Goal: Transaction & Acquisition: Purchase product/service

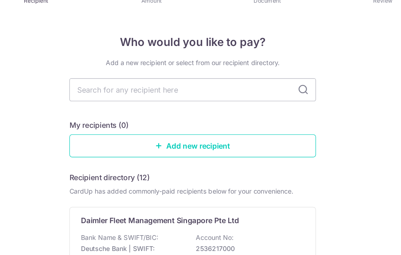
click at [110, 81] on input "text" at bounding box center [200, 89] width 180 height 17
type input "Maybank"
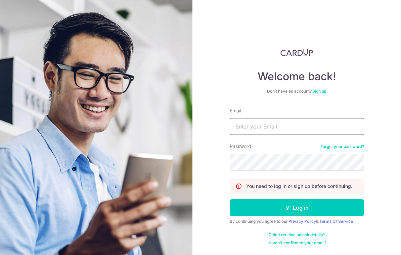
type input "zwtham@gmail.com"
click at [296, 208] on button "Log in" at bounding box center [296, 207] width 134 height 17
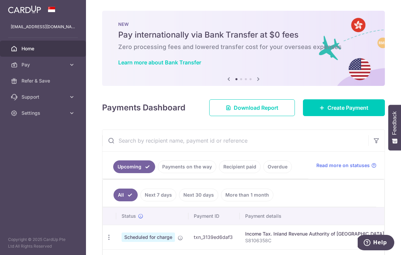
click at [0, 0] on icon "button" at bounding box center [0, 0] width 0 height 0
click at [28, 73] on link "Refer & Save" at bounding box center [43, 81] width 86 height 16
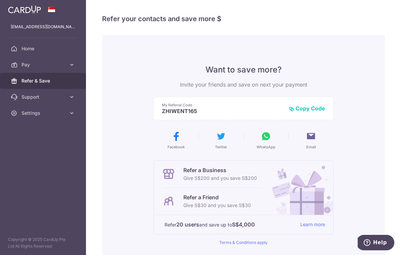
click at [0, 0] on header at bounding box center [0, 0] width 0 height 0
click at [0, 0] on icon "button" at bounding box center [0, 0] width 0 height 0
click at [20, 63] on link "Pay" at bounding box center [43, 65] width 86 height 16
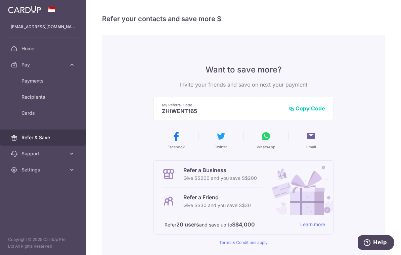
click at [35, 86] on link "Payments" at bounding box center [43, 81] width 86 height 16
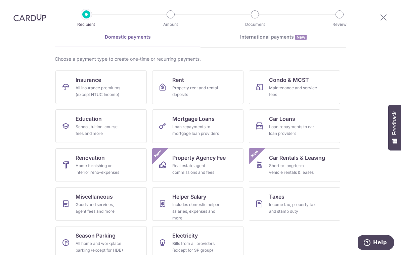
scroll to position [35, 0]
click at [280, 128] on div "Loan repayments to car loan providers" at bounding box center [293, 130] width 48 height 13
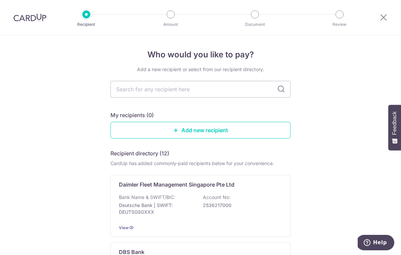
click at [130, 90] on input "text" at bounding box center [200, 89] width 180 height 17
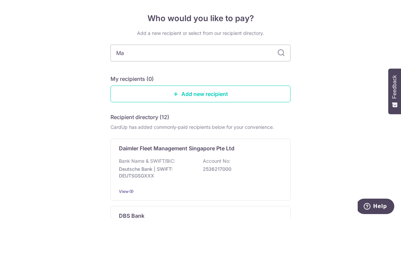
type input "May"
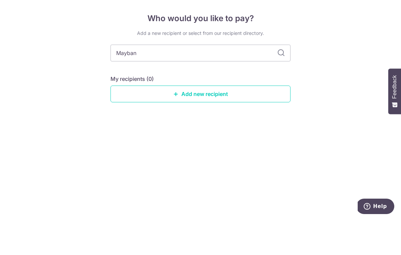
type input "Maybank"
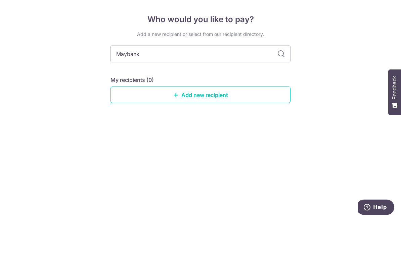
click at [120, 122] on link "Add new recipient" at bounding box center [200, 130] width 180 height 17
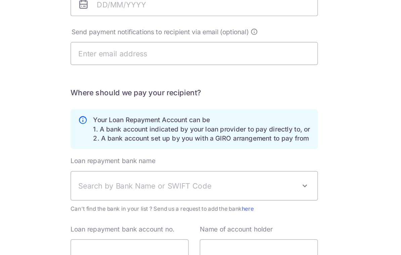
scroll to position [134, 0]
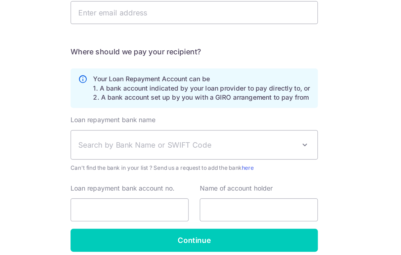
click at [116, 157] on span "Search by Bank Name or SWIFT Code" at bounding box center [195, 161] width 158 height 8
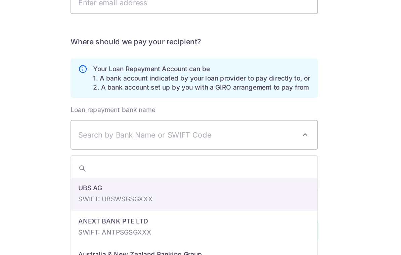
click at [116, 150] on span "Search by Bank Name or SWIFT Code" at bounding box center [195, 154] width 158 height 8
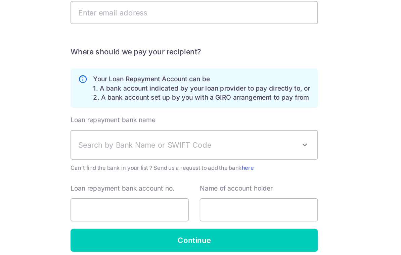
click at [116, 157] on span "Search by Bank Name or SWIFT Code" at bounding box center [195, 161] width 158 height 8
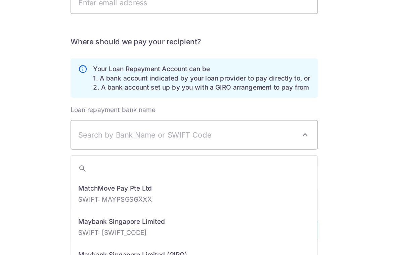
scroll to position [990, 0]
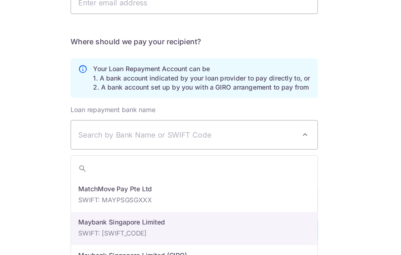
select select "10"
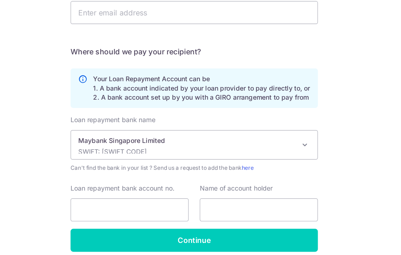
click at [26, 134] on div "Who would you like to pay? Your recipient does not need a CardUp account to rec…" at bounding box center [200, 86] width 401 height 368
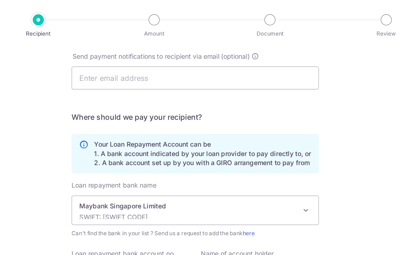
scroll to position [141, 0]
